Goal: Task Accomplishment & Management: Use online tool/utility

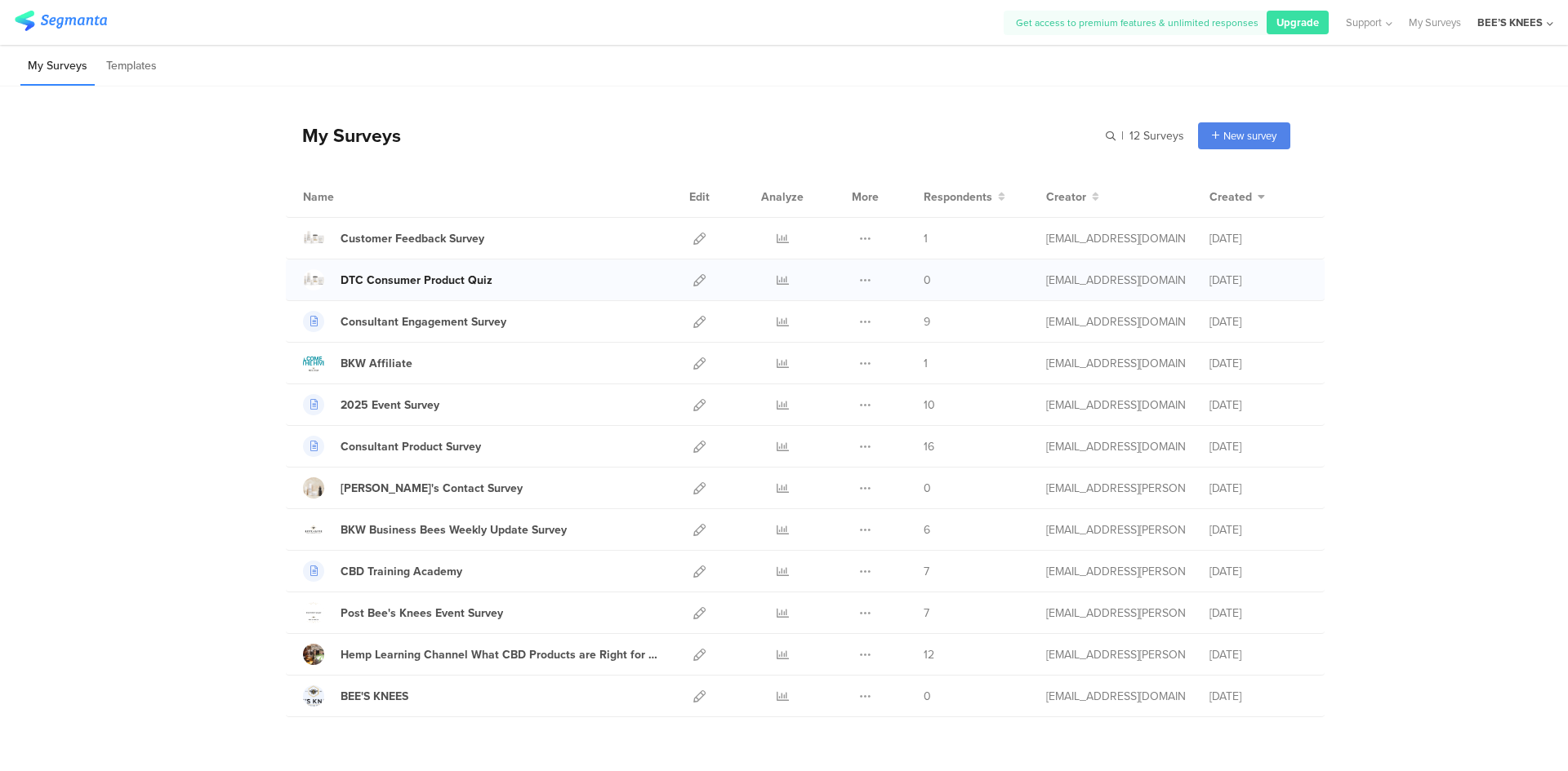
click at [418, 278] on div "DTC Consumer Product Quiz" at bounding box center [417, 280] width 152 height 17
click at [694, 280] on icon at bounding box center [699, 280] width 12 height 12
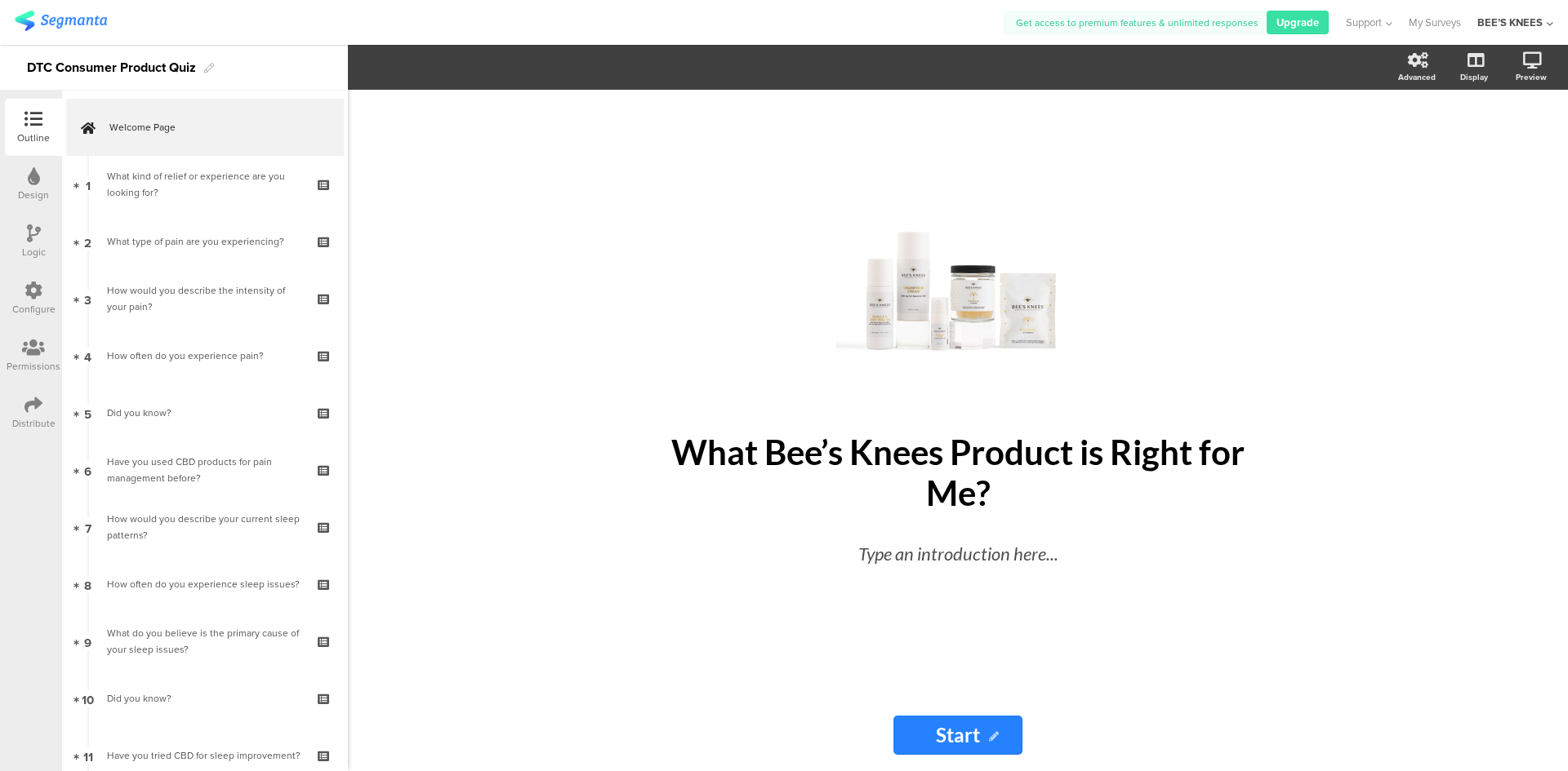
click at [35, 417] on div "Distribute" at bounding box center [33, 424] width 43 height 15
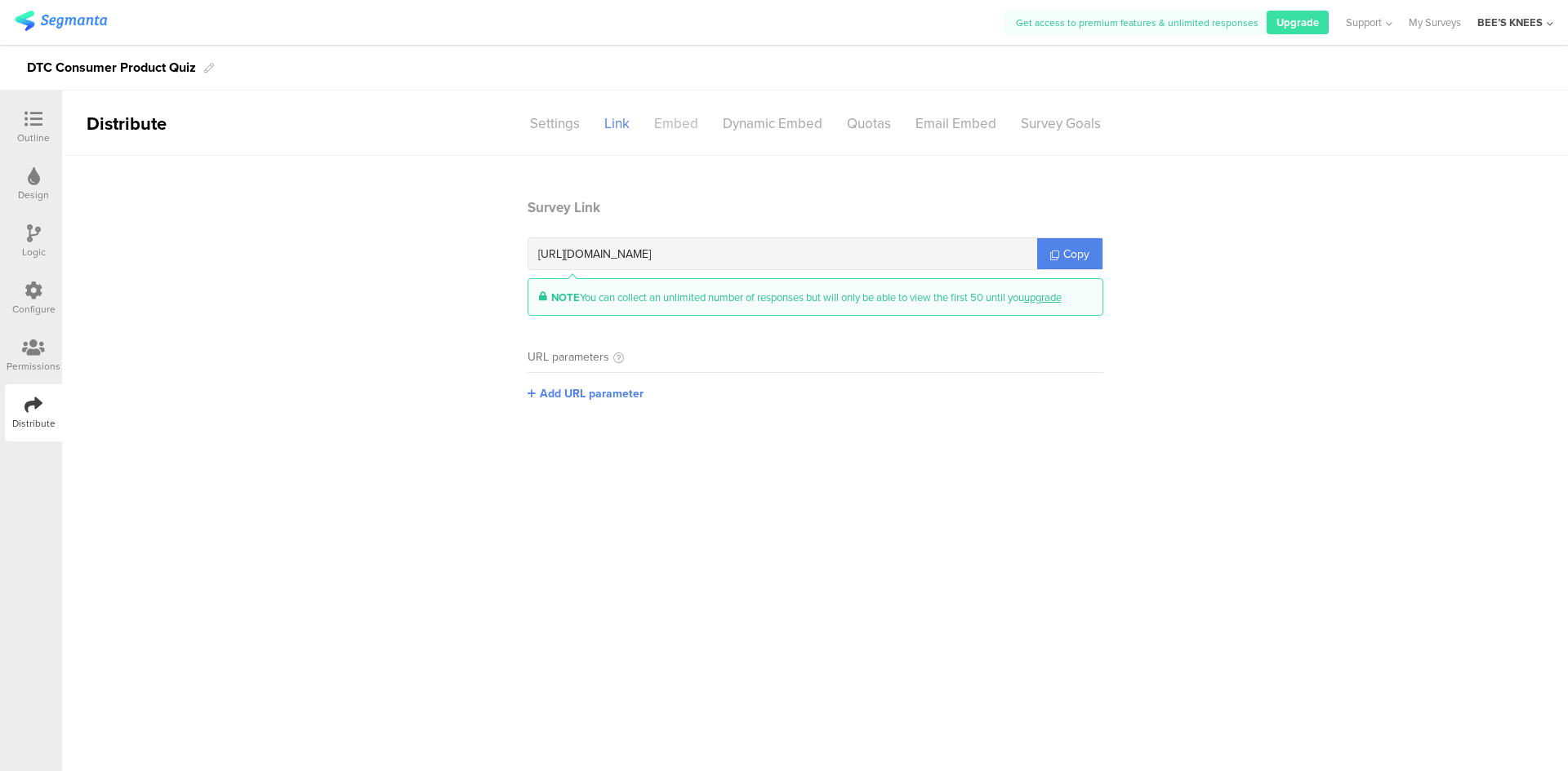
click at [662, 125] on div "Embed" at bounding box center [675, 123] width 69 height 28
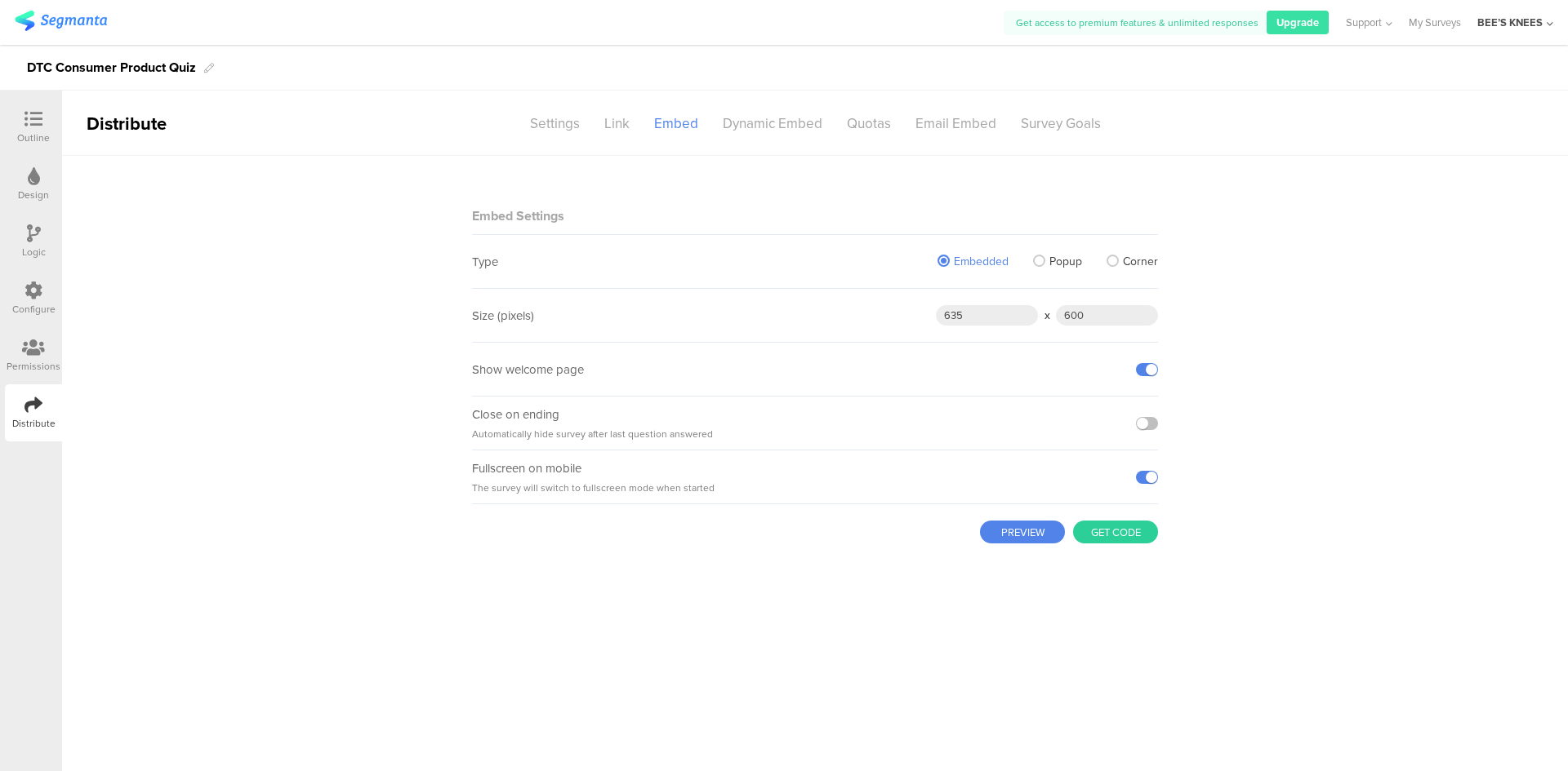
click at [1121, 536] on button "Get code" at bounding box center [1115, 532] width 85 height 23
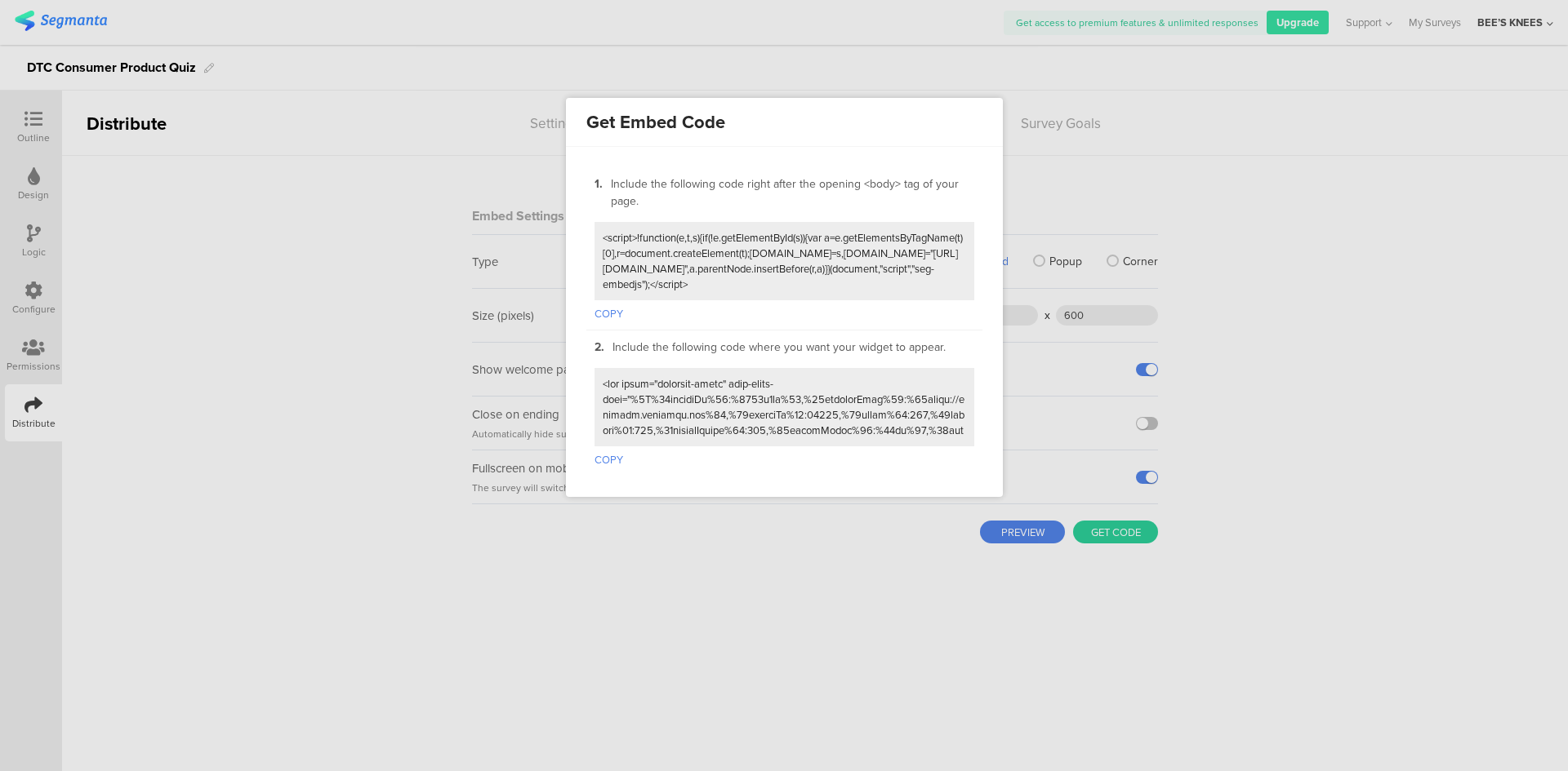
scroll to position [15, 0]
drag, startPoint x: 641, startPoint y: 204, endPoint x: 610, endPoint y: 188, distance: 34.9
click at [610, 188] on div "Include the following code right after the opening <body> tag of your page." at bounding box center [792, 193] width 364 height 35
copy div "Include the following code right after the opening <body> tag of your page."
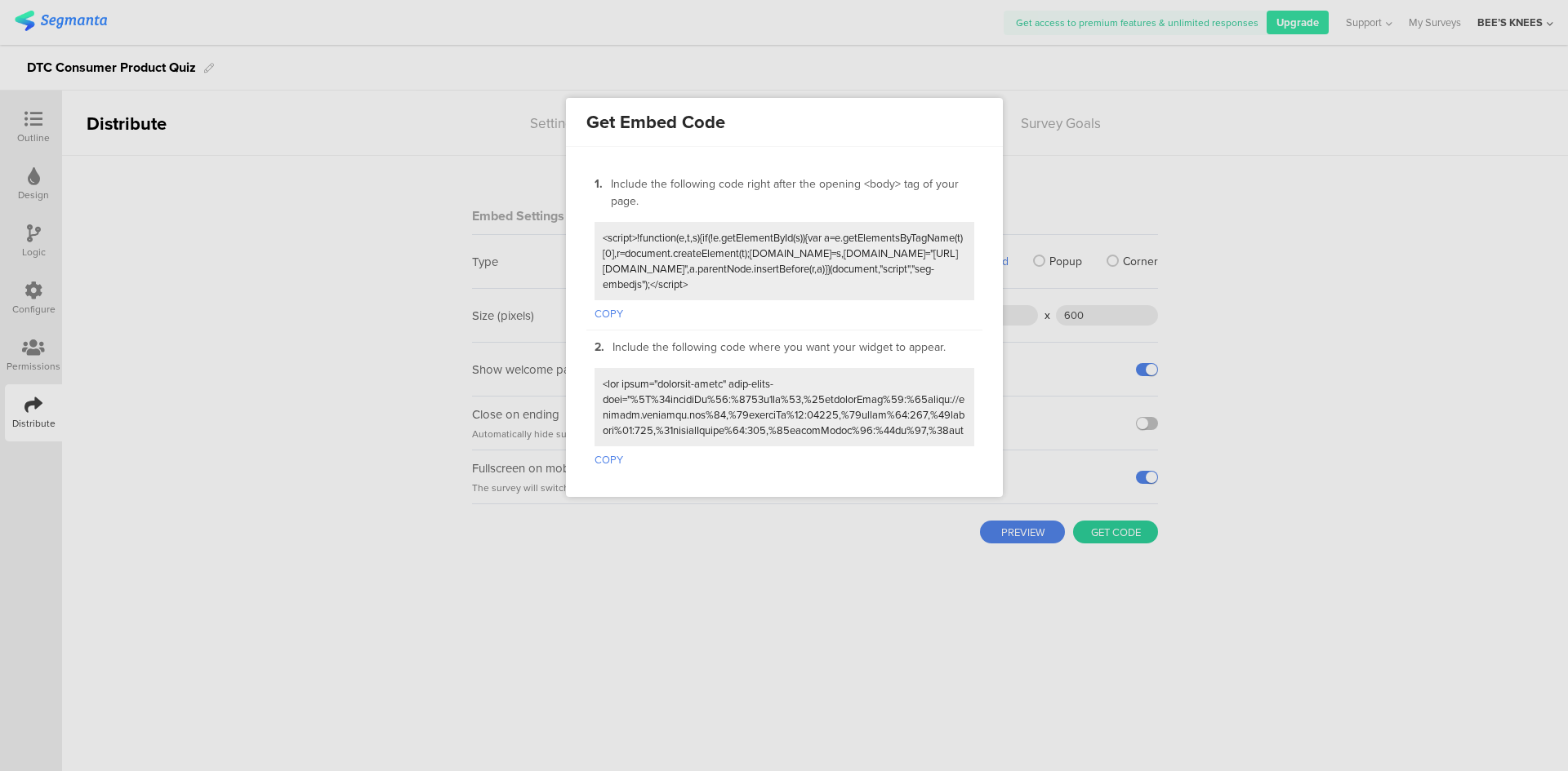
drag, startPoint x: 812, startPoint y: 279, endPoint x: 608, endPoint y: 223, distance: 211.5
click at [608, 223] on div at bounding box center [785, 261] width 380 height 79
click at [610, 306] on button "COPY" at bounding box center [609, 311] width 28 height 21
click at [607, 447] on button "COPY" at bounding box center [609, 457] width 28 height 21
click at [812, 610] on div at bounding box center [784, 386] width 1568 height 771
